Goal: Information Seeking & Learning: Understand process/instructions

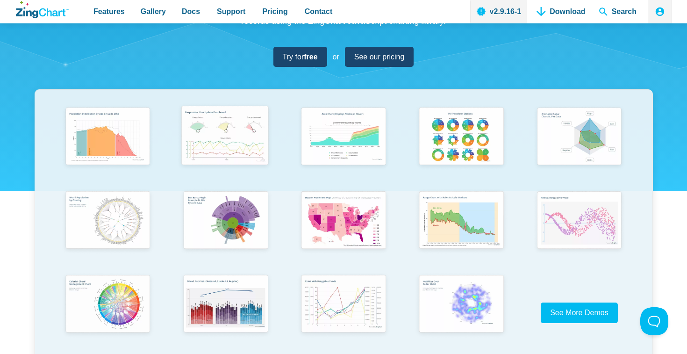
click at [245, 119] on img "App Content" at bounding box center [224, 136] width 97 height 69
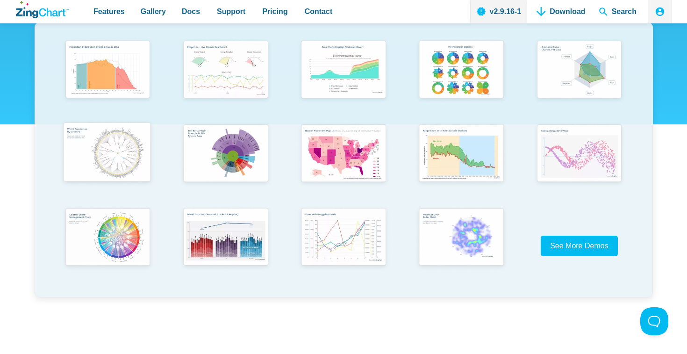
scroll to position [199, 0]
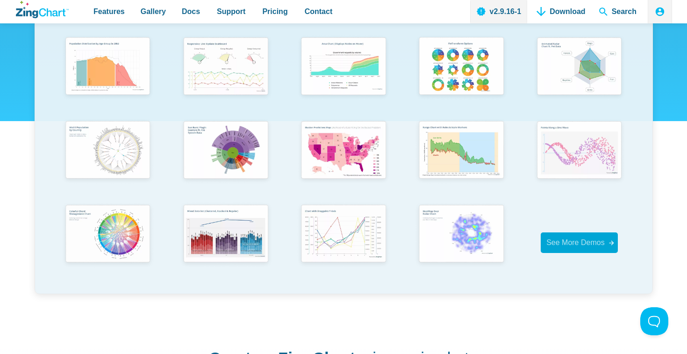
click at [588, 249] on link "See More Demos" at bounding box center [579, 242] width 77 height 20
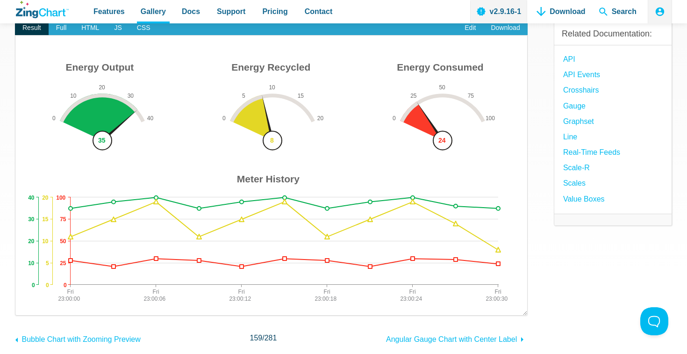
scroll to position [30, 0]
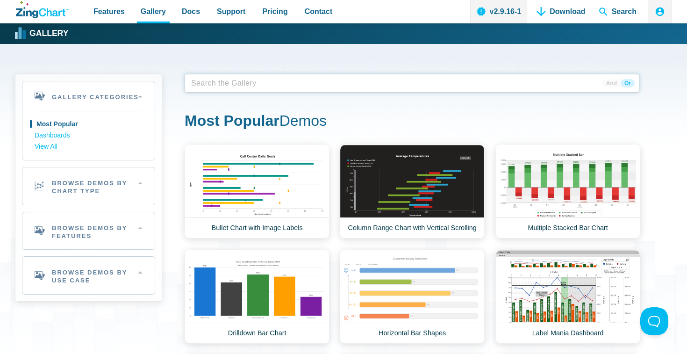
click at [223, 83] on span "App Content" at bounding box center [216, 83] width 59 height 13
click at [246, 85] on tags "App Content" at bounding box center [412, 83] width 455 height 19
click at [53, 133] on link "Dashboards" at bounding box center [89, 135] width 108 height 11
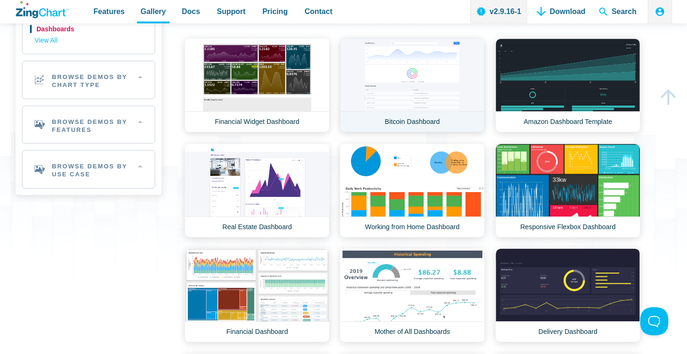
scroll to position [108, 0]
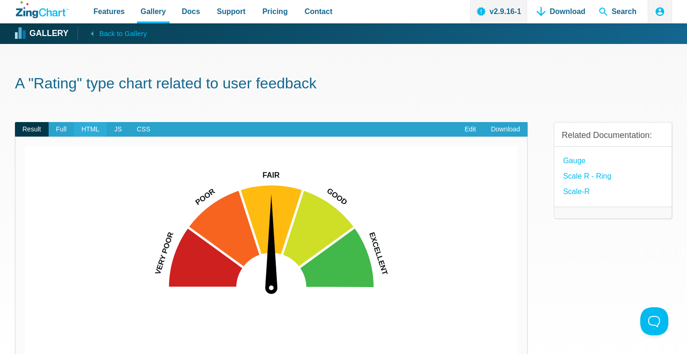
click at [81, 131] on span "HTML" at bounding box center [90, 129] width 33 height 15
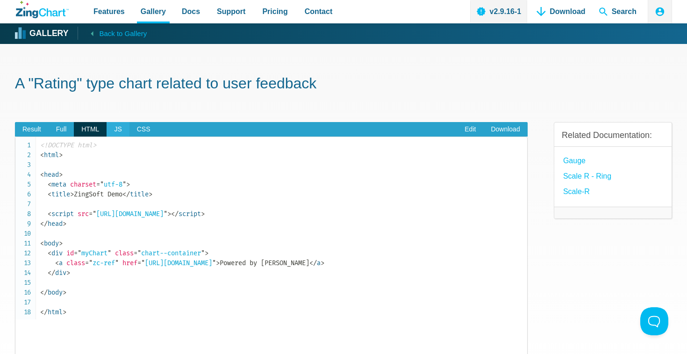
click at [118, 130] on span "JS" at bounding box center [118, 129] width 22 height 15
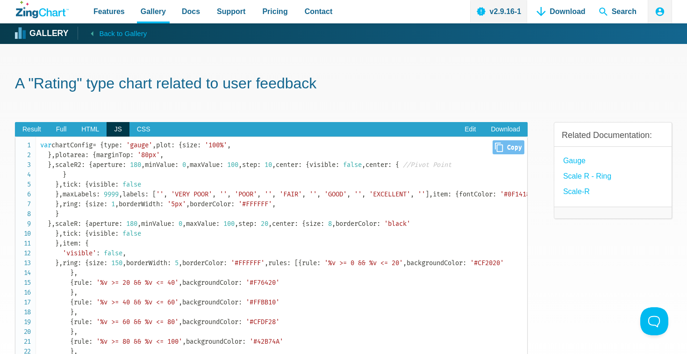
click at [82, 164] on code "var chartConfig = { type : 'gauge' , plot : { size : '100%' , } , plotarea : { …" at bounding box center [283, 277] width 487 height 275
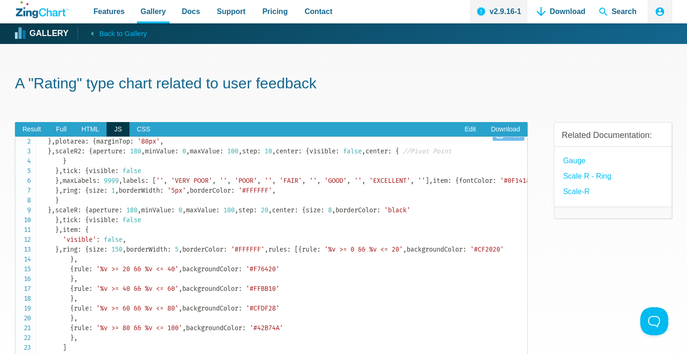
scroll to position [18, 0]
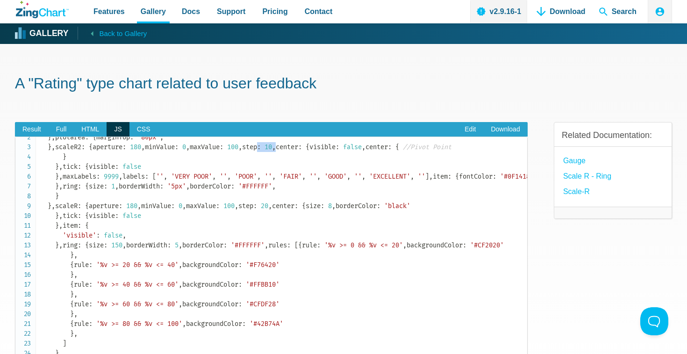
drag, startPoint x: 96, startPoint y: 245, endPoint x: 54, endPoint y: 242, distance: 42.2
click at [54, 242] on code "var chartConfig = { type : 'gauge' , plot : { size : '100%' , } , plotarea : { …" at bounding box center [283, 259] width 487 height 275
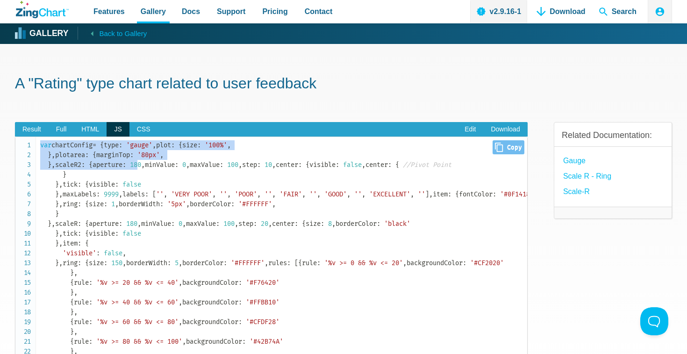
drag, startPoint x: 41, startPoint y: 143, endPoint x: 107, endPoint y: 244, distance: 120.8
click at [107, 244] on code "var chartConfig = { type : 'gauge' , plot : { size : '100%' , } , plotarea : { …" at bounding box center [283, 277] width 487 height 275
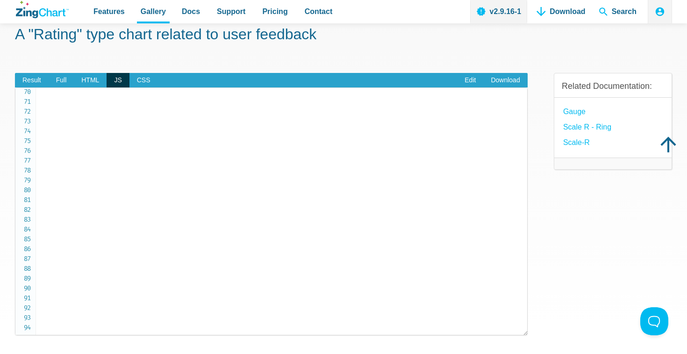
scroll to position [57, 0]
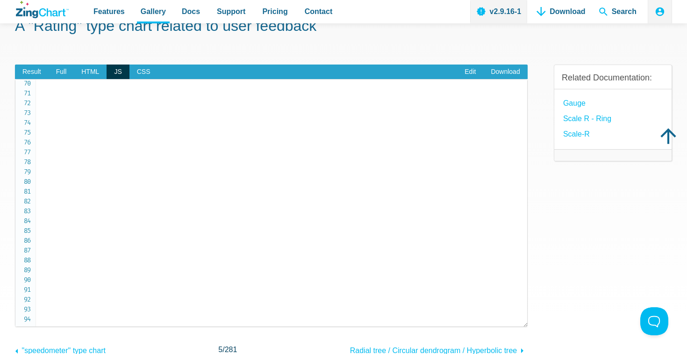
copy code "var chartConfig = { type : 'gauge' , plot : { size : '100%' , } , plotarea : { …"
